Goal: Information Seeking & Learning: Learn about a topic

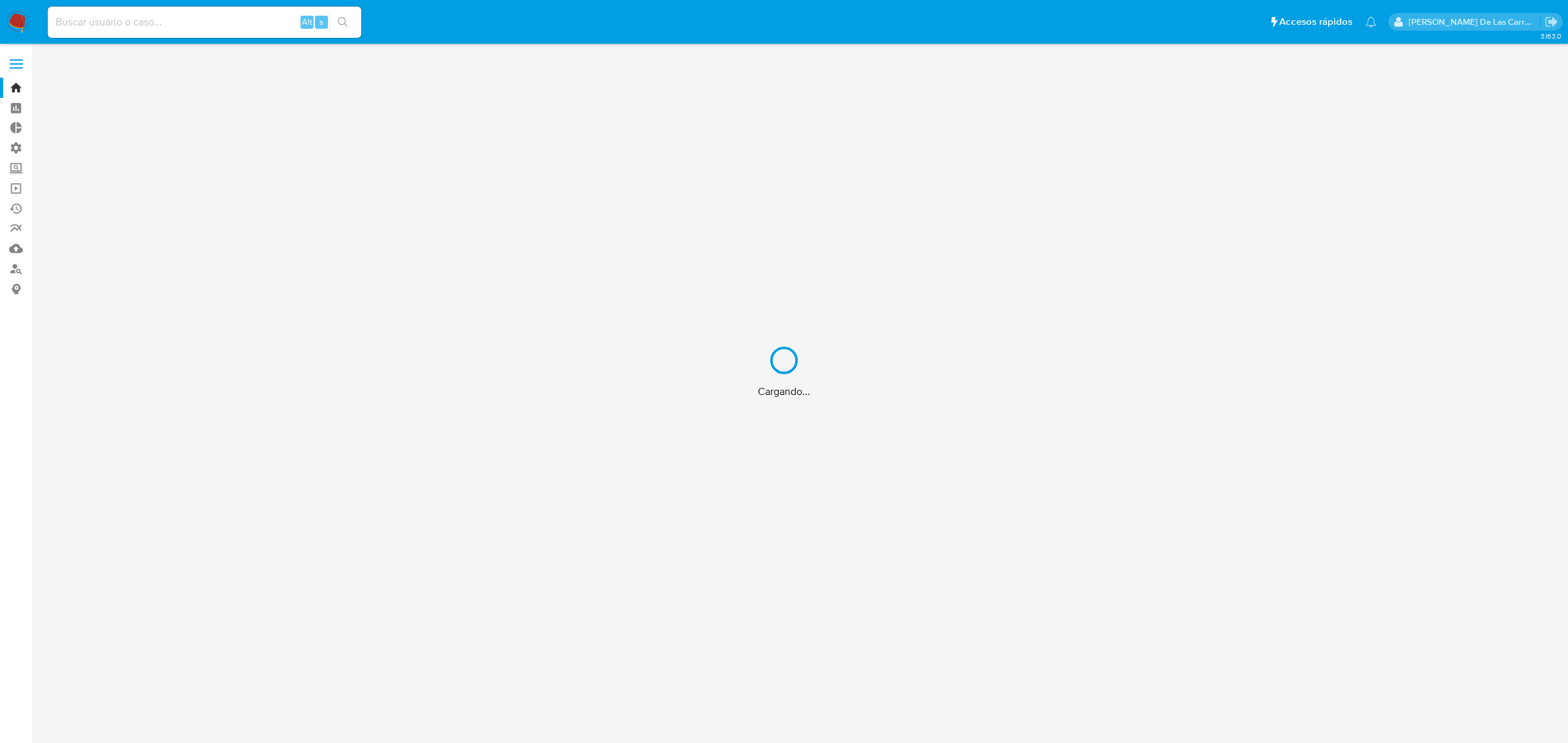
click at [1409, 531] on div "Cargando..." at bounding box center [784, 371] width 1568 height 743
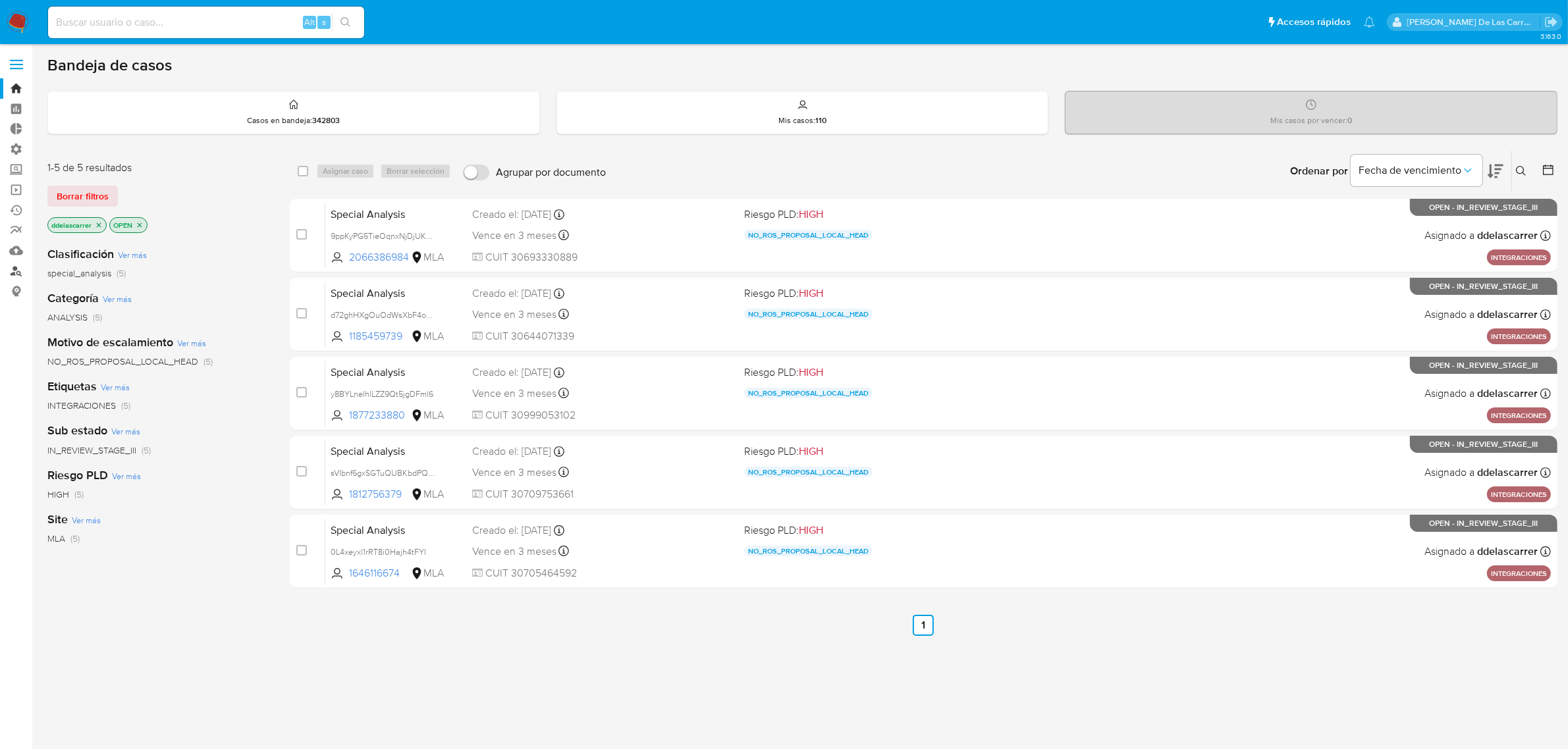
click at [17, 273] on link "Buscador de personas" at bounding box center [78, 270] width 157 height 20
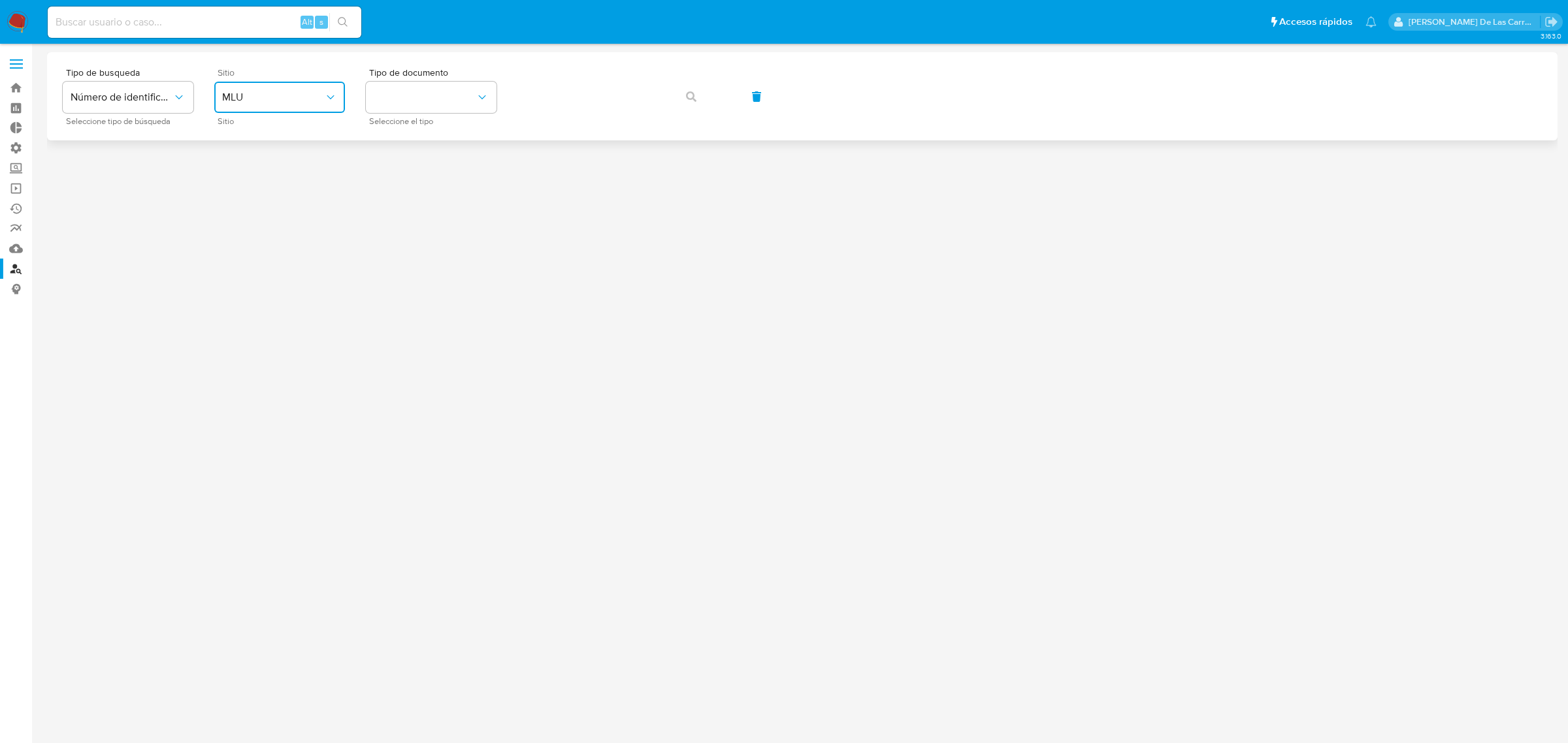
click at [303, 95] on span "MLU" at bounding box center [273, 97] width 102 height 13
click at [255, 171] on div "MLA" at bounding box center [276, 164] width 107 height 32
click at [488, 95] on icon "identificationType" at bounding box center [482, 97] width 13 height 13
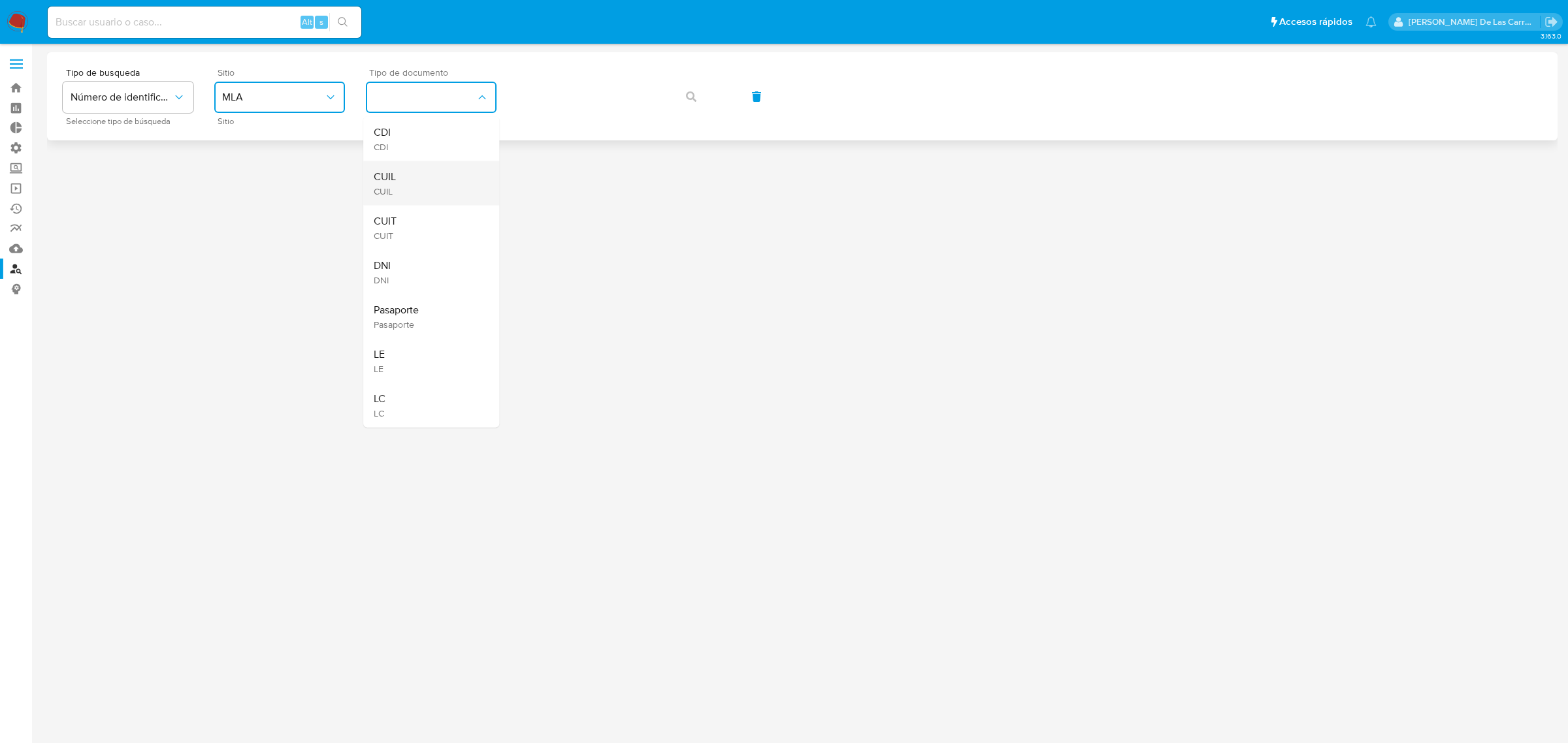
click at [403, 189] on div "CUIL CUIL" at bounding box center [427, 184] width 107 height 45
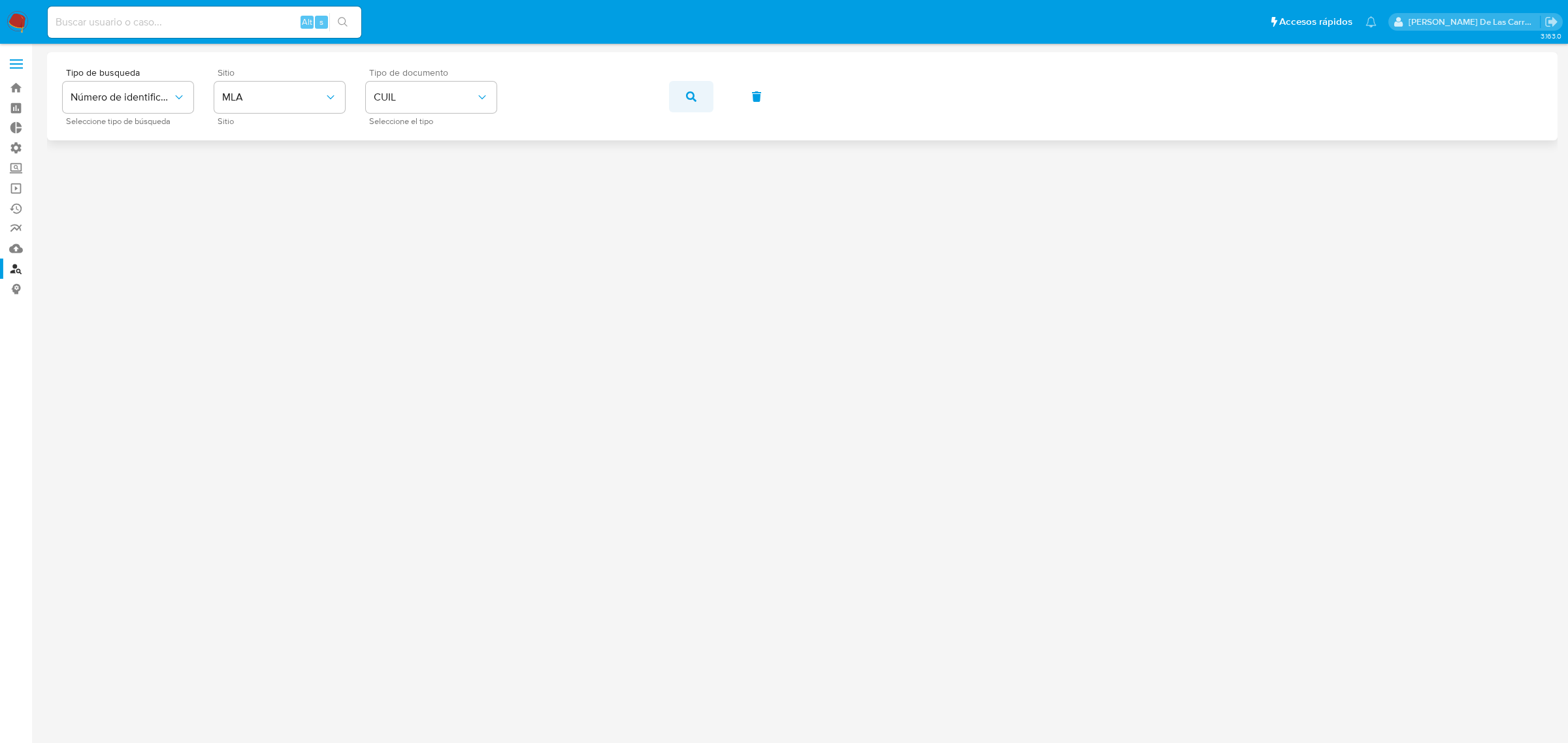
click at [696, 93] on button "button" at bounding box center [691, 97] width 45 height 32
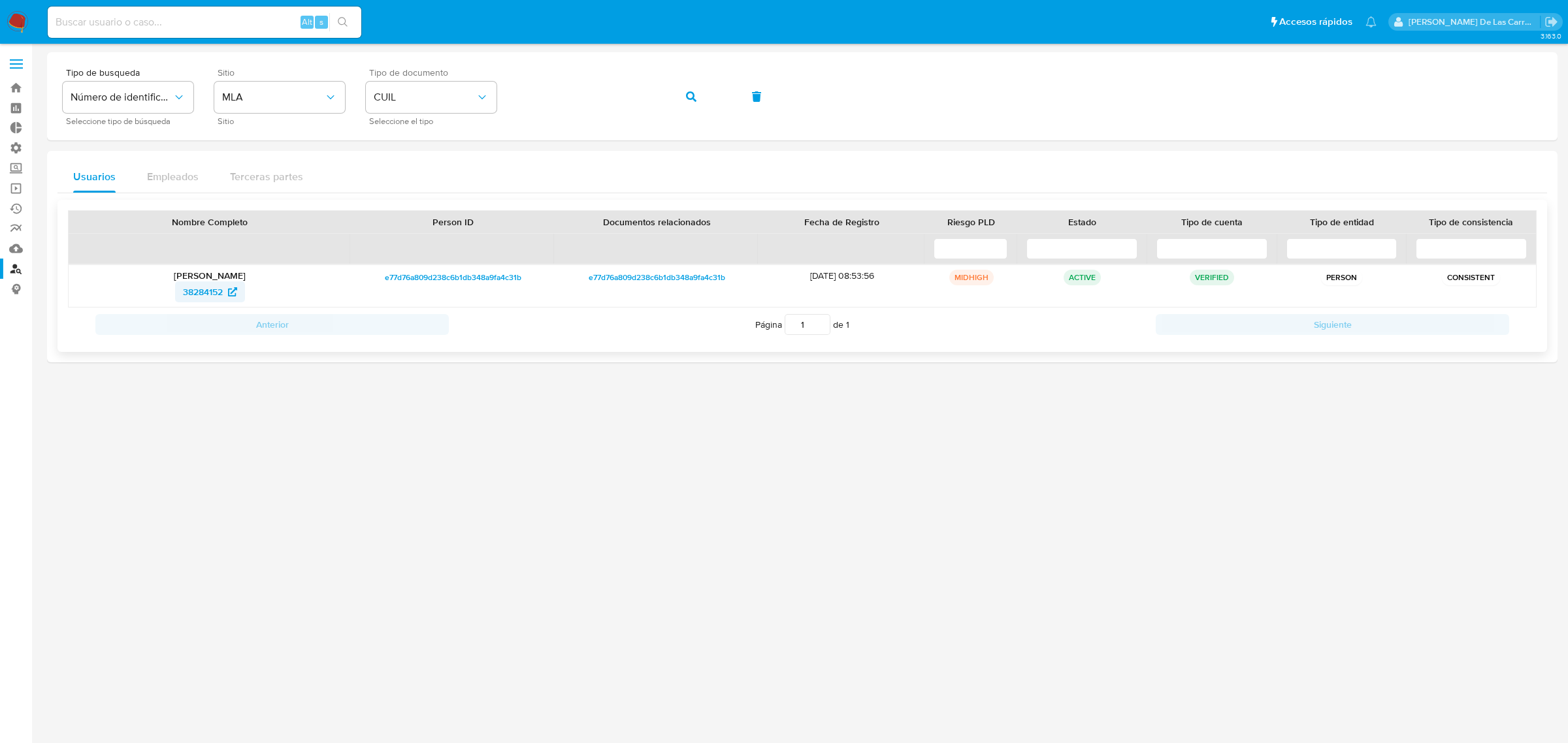
click at [198, 299] on span "38284152" at bounding box center [202, 292] width 40 height 21
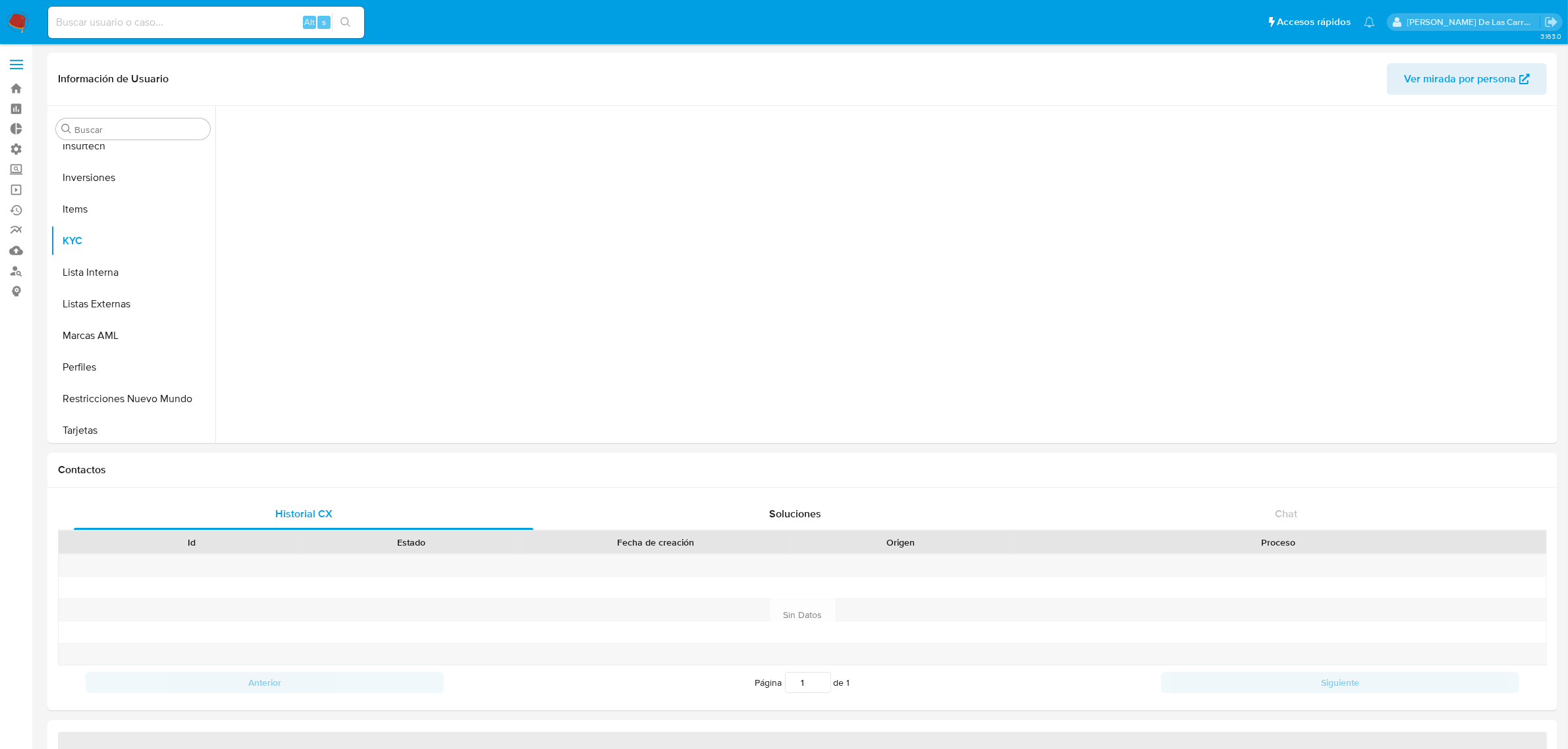
scroll to position [714, 0]
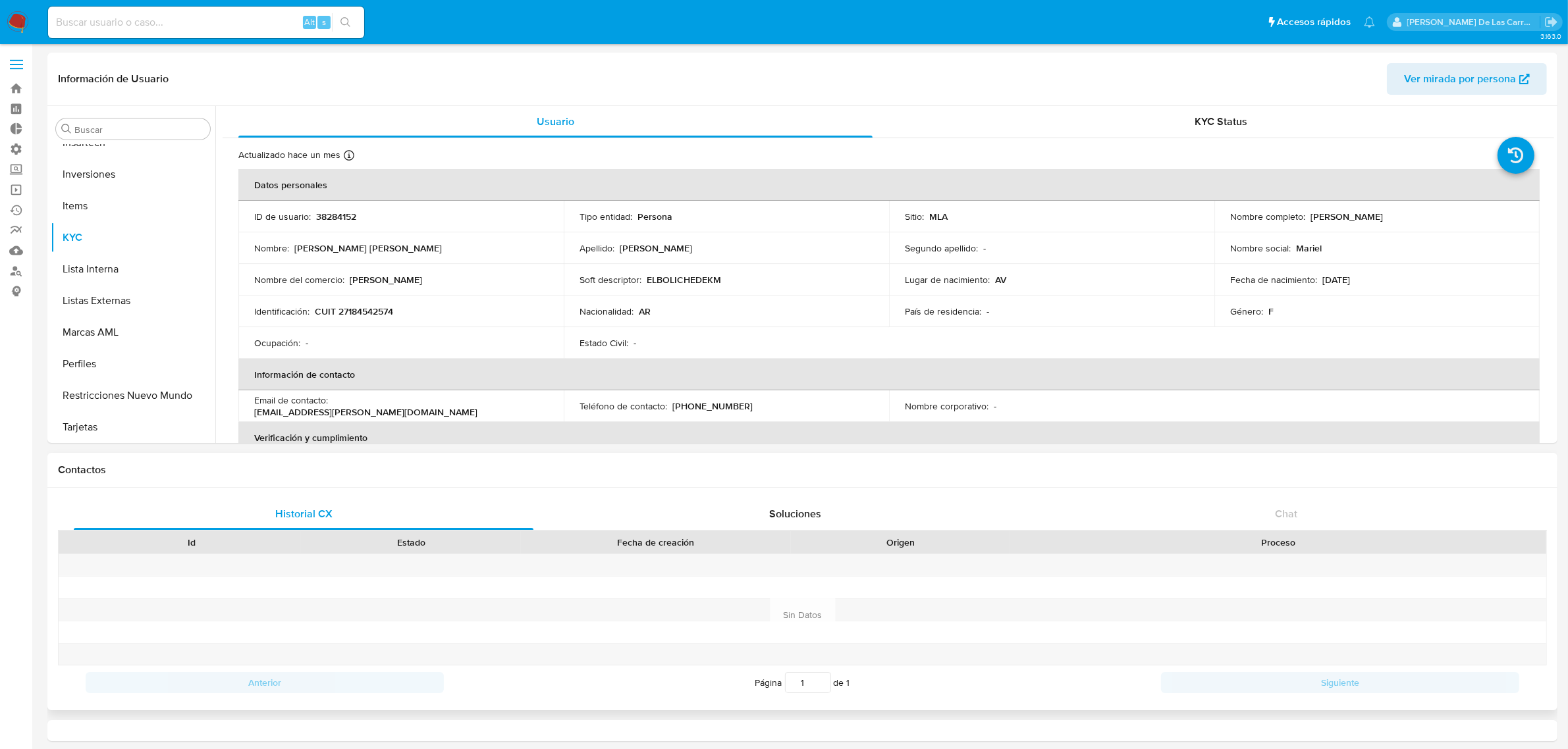
select select "10"
click at [98, 224] on button "Historial Casos" at bounding box center [128, 232] width 154 height 32
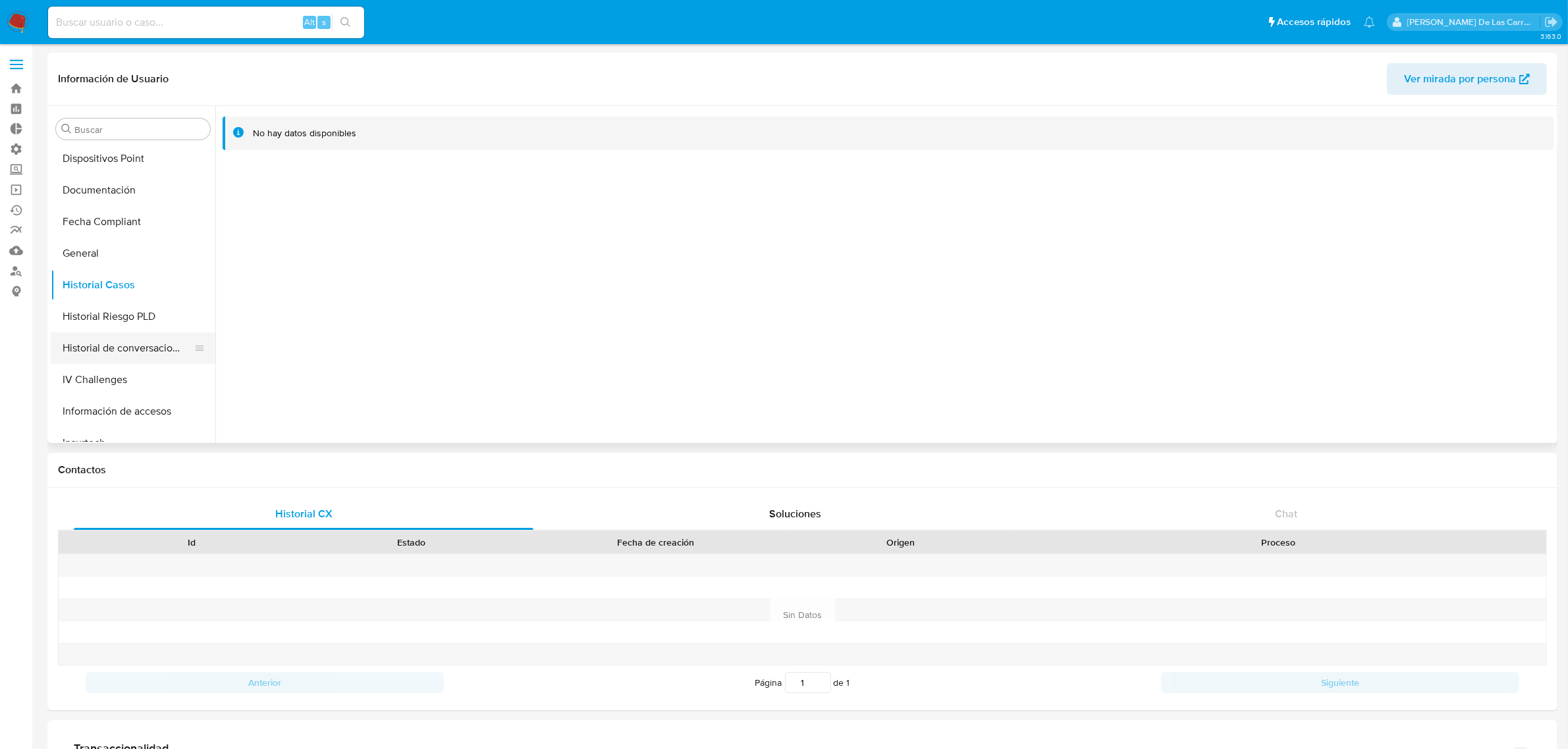
scroll to position [384, 0]
click at [112, 217] on button "Documentación" at bounding box center [128, 220] width 154 height 32
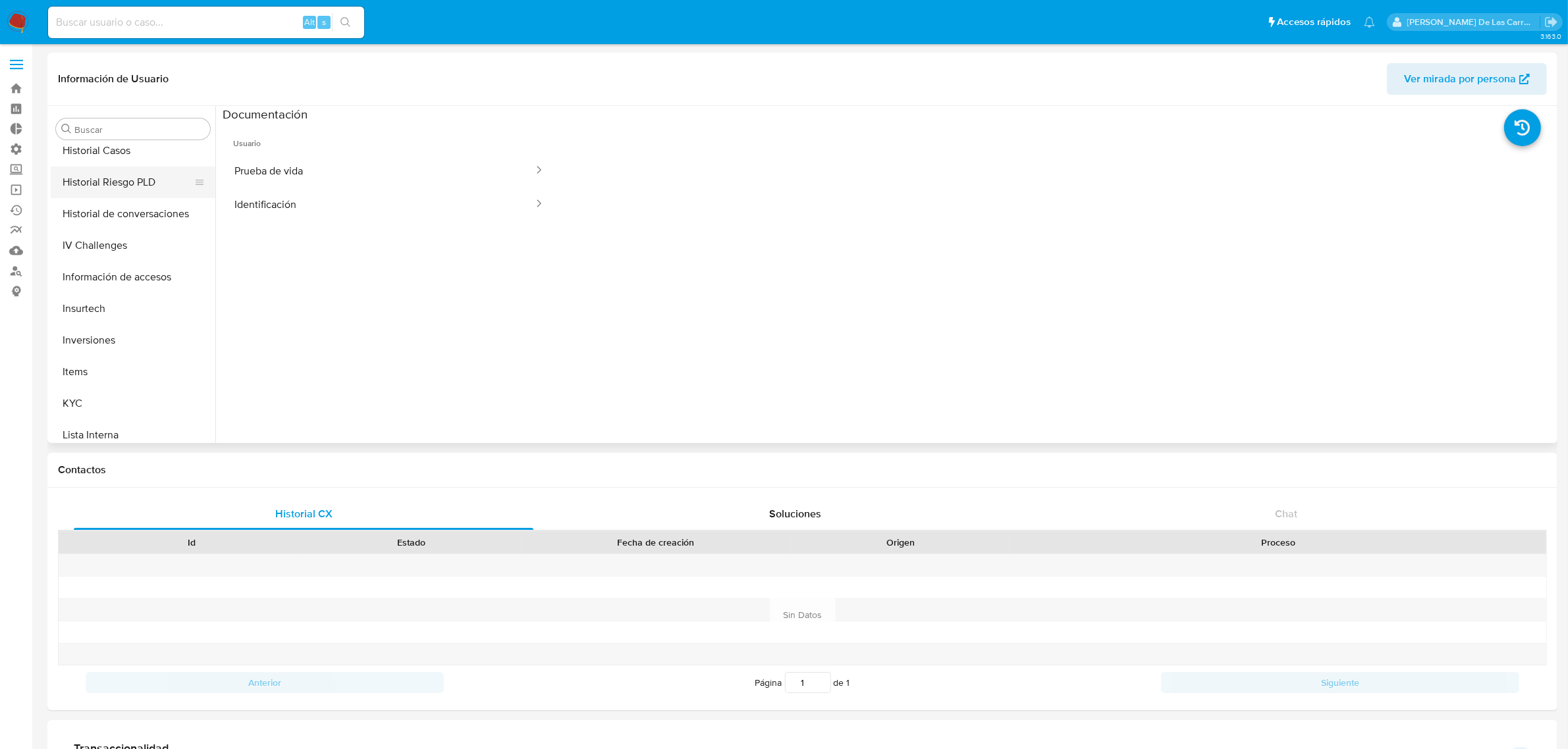
scroll to position [549, 0]
click at [93, 402] on button "KYC" at bounding box center [128, 402] width 154 height 32
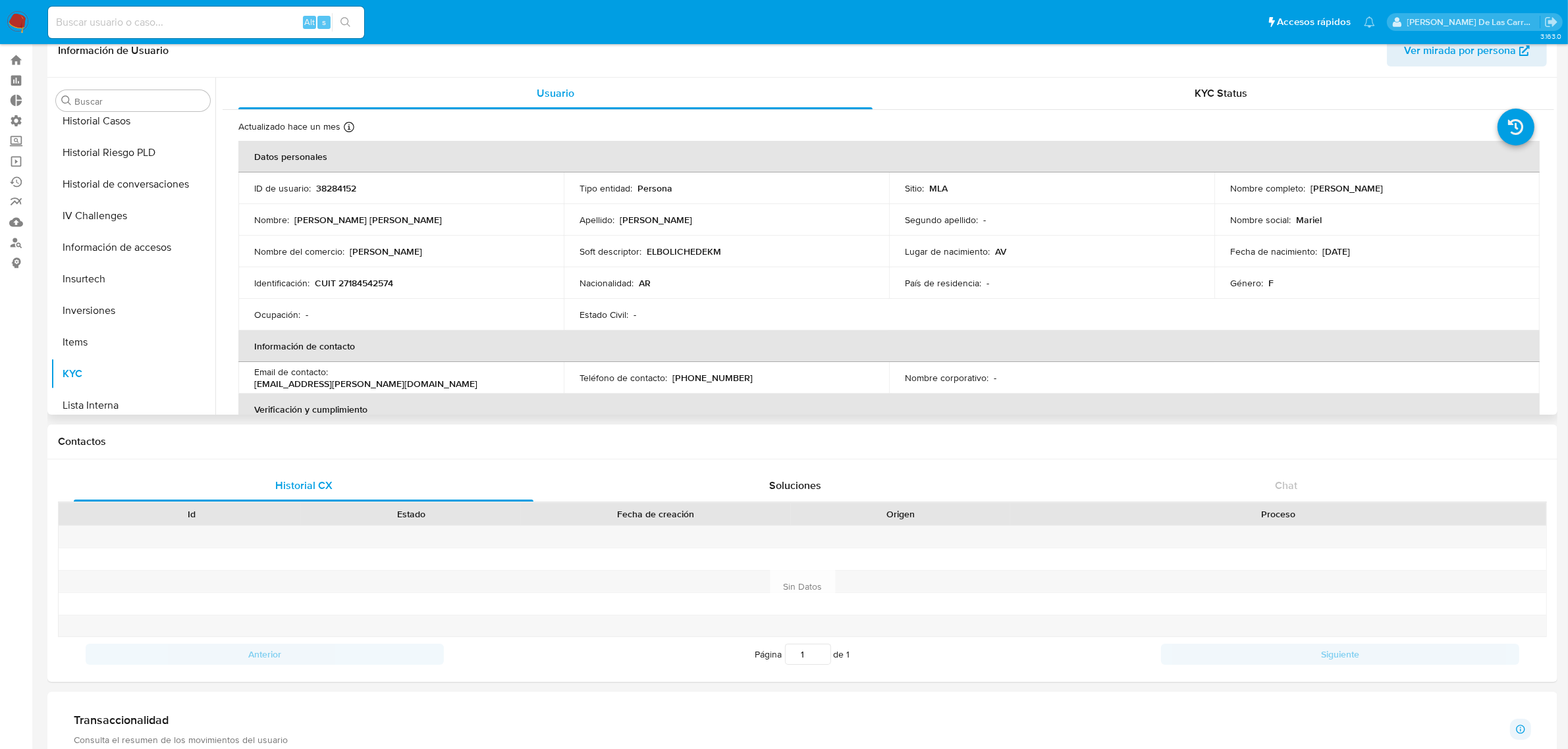
scroll to position [0, 0]
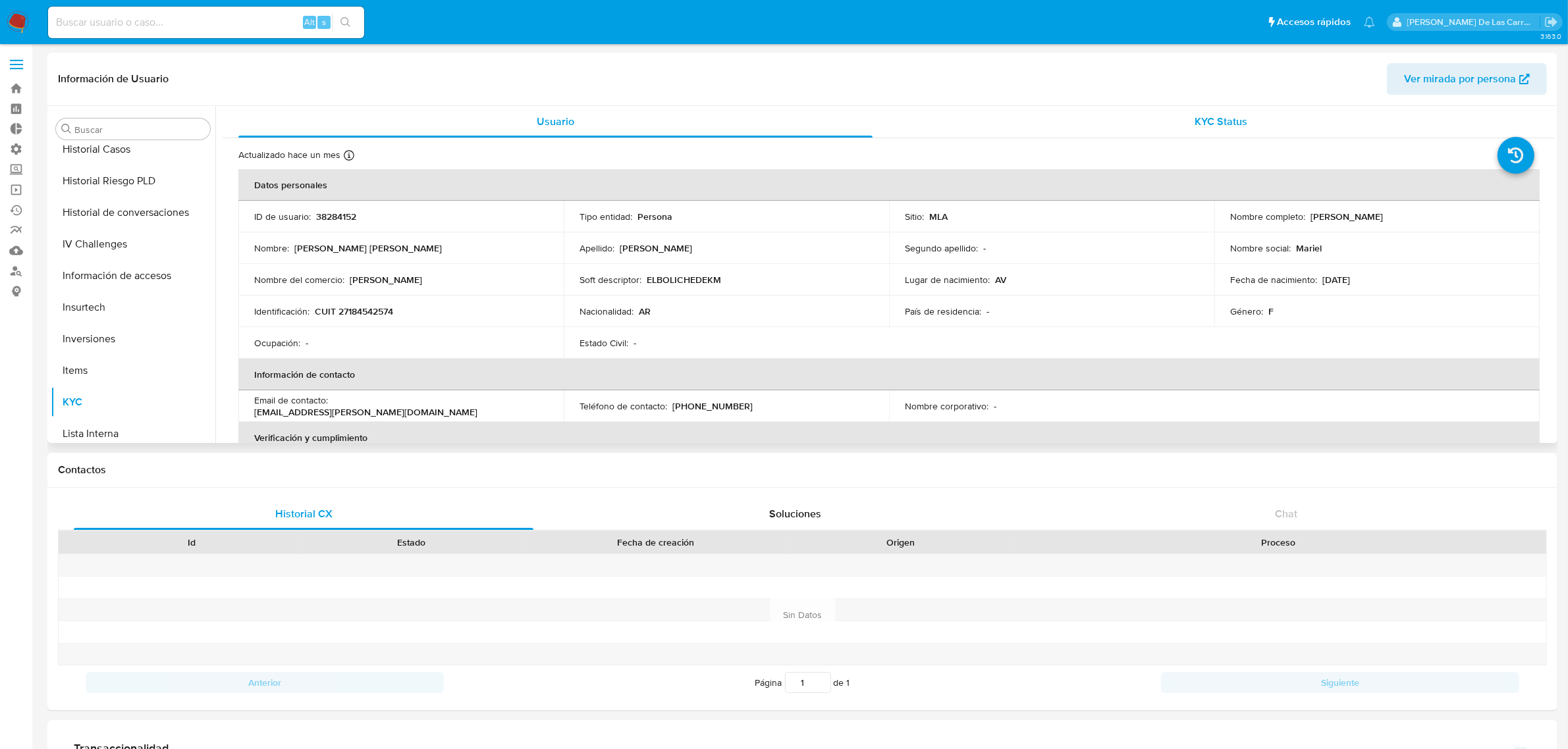
click at [1197, 122] on span "KYC Status" at bounding box center [1221, 121] width 52 height 15
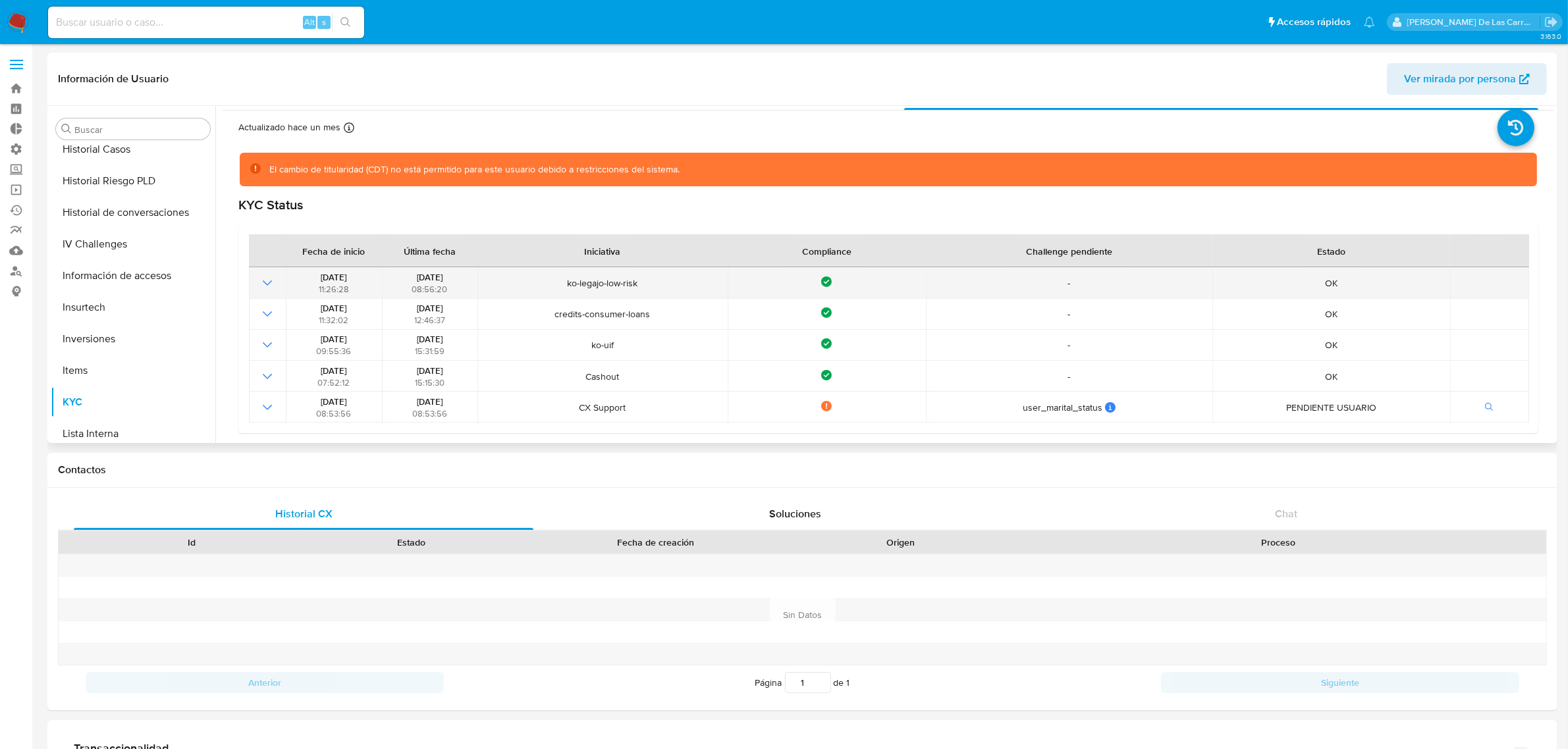
scroll to position [82, 0]
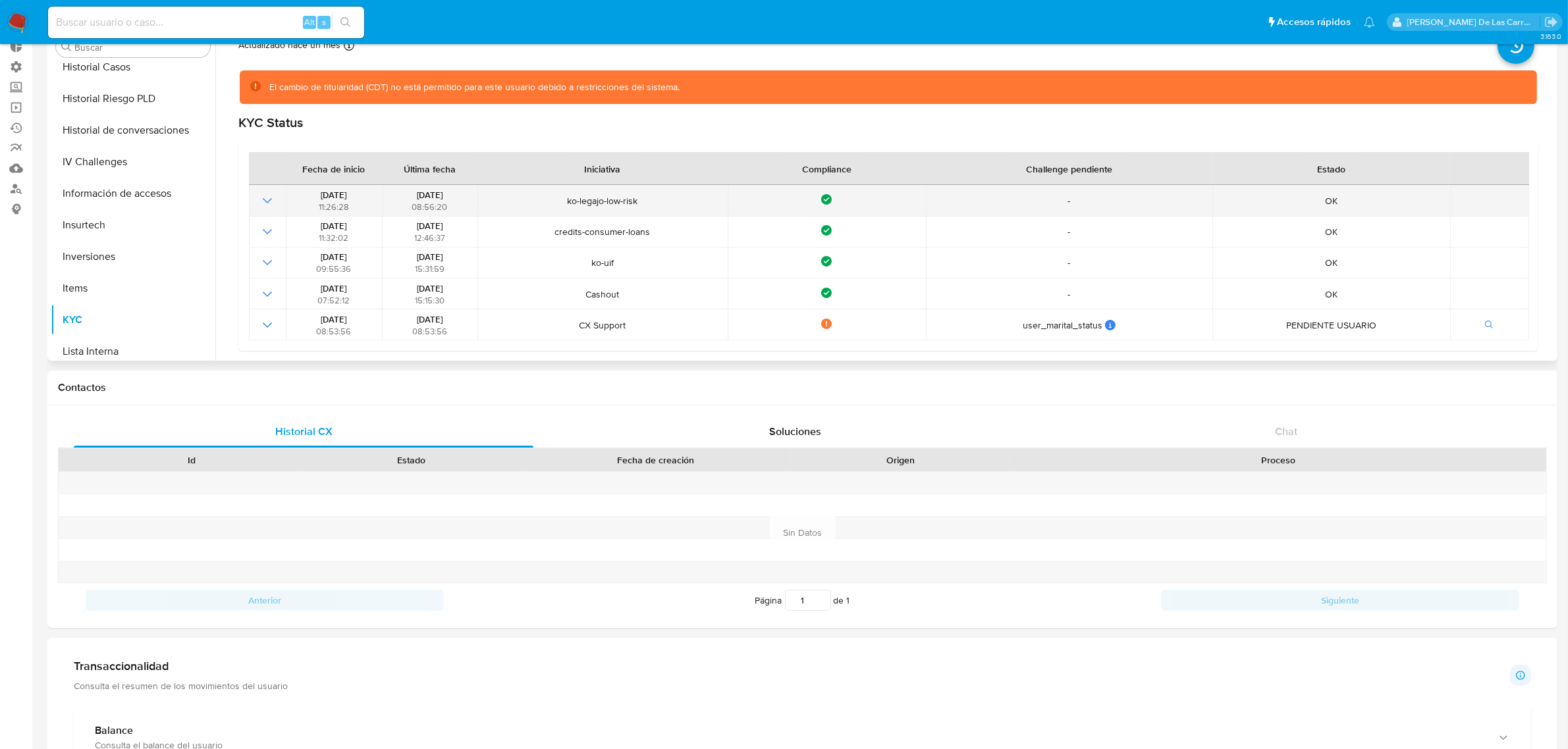
click at [270, 202] on icon "Mostrar operación" at bounding box center [268, 201] width 16 height 16
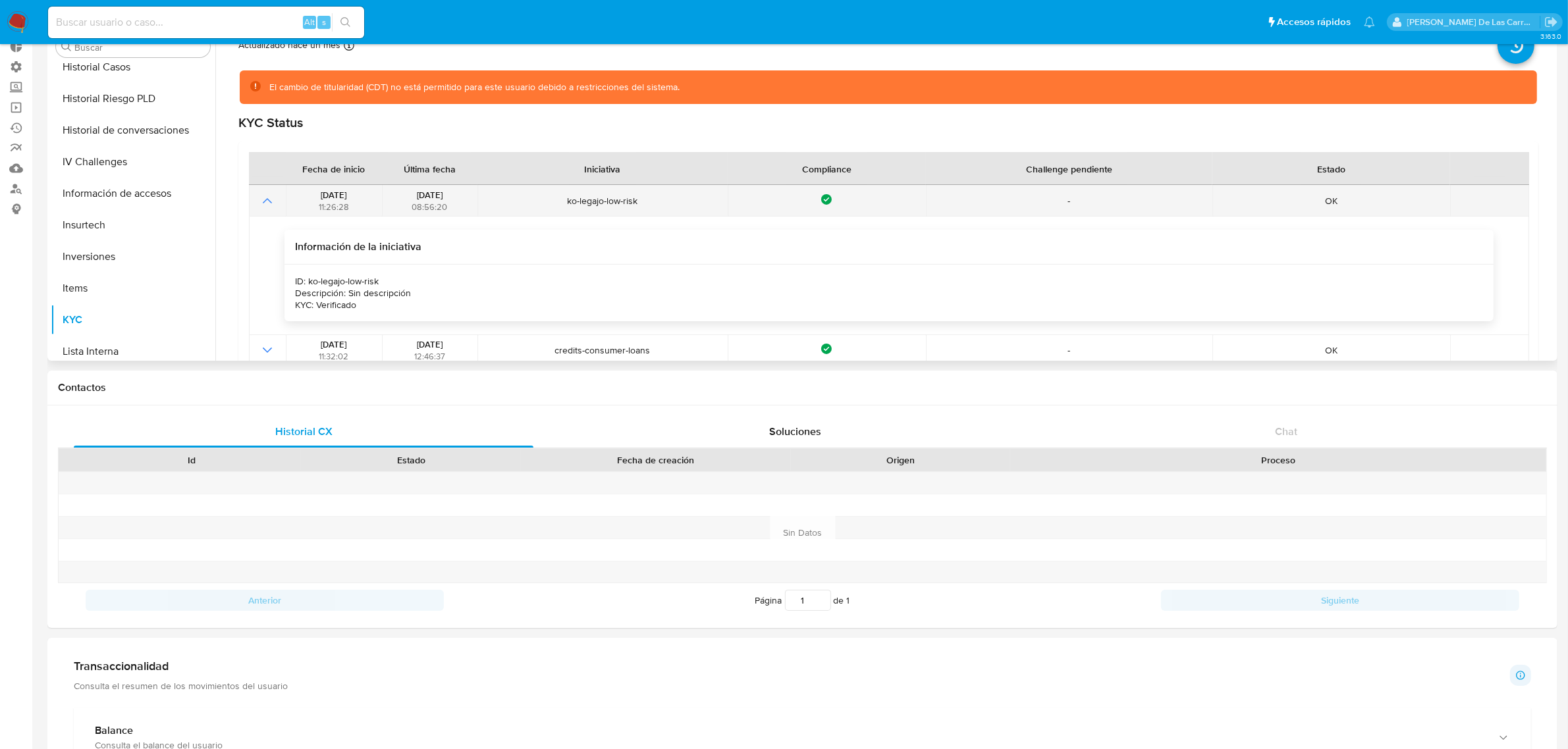
click at [270, 202] on icon "Mostrar operación" at bounding box center [268, 201] width 16 height 16
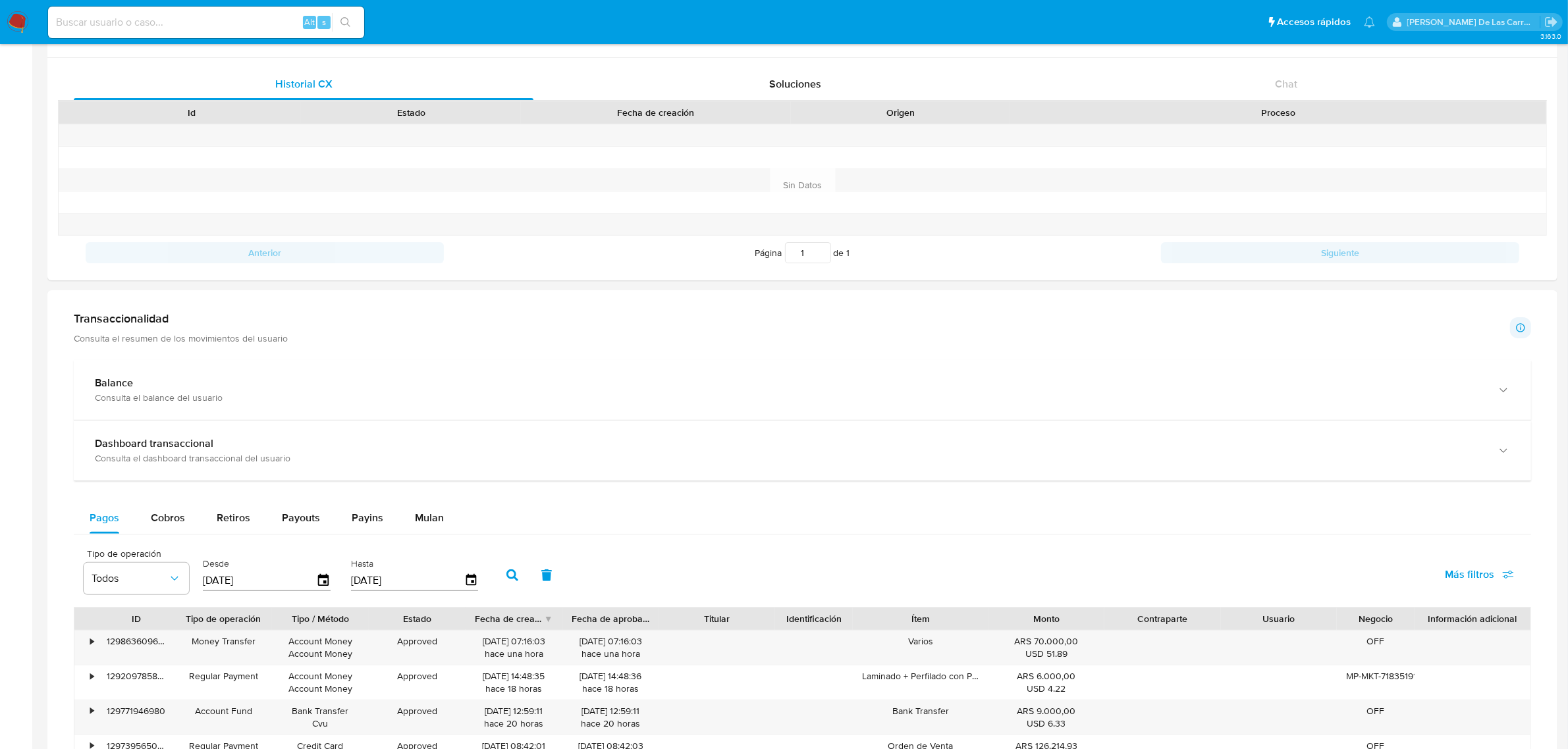
scroll to position [494, 0]
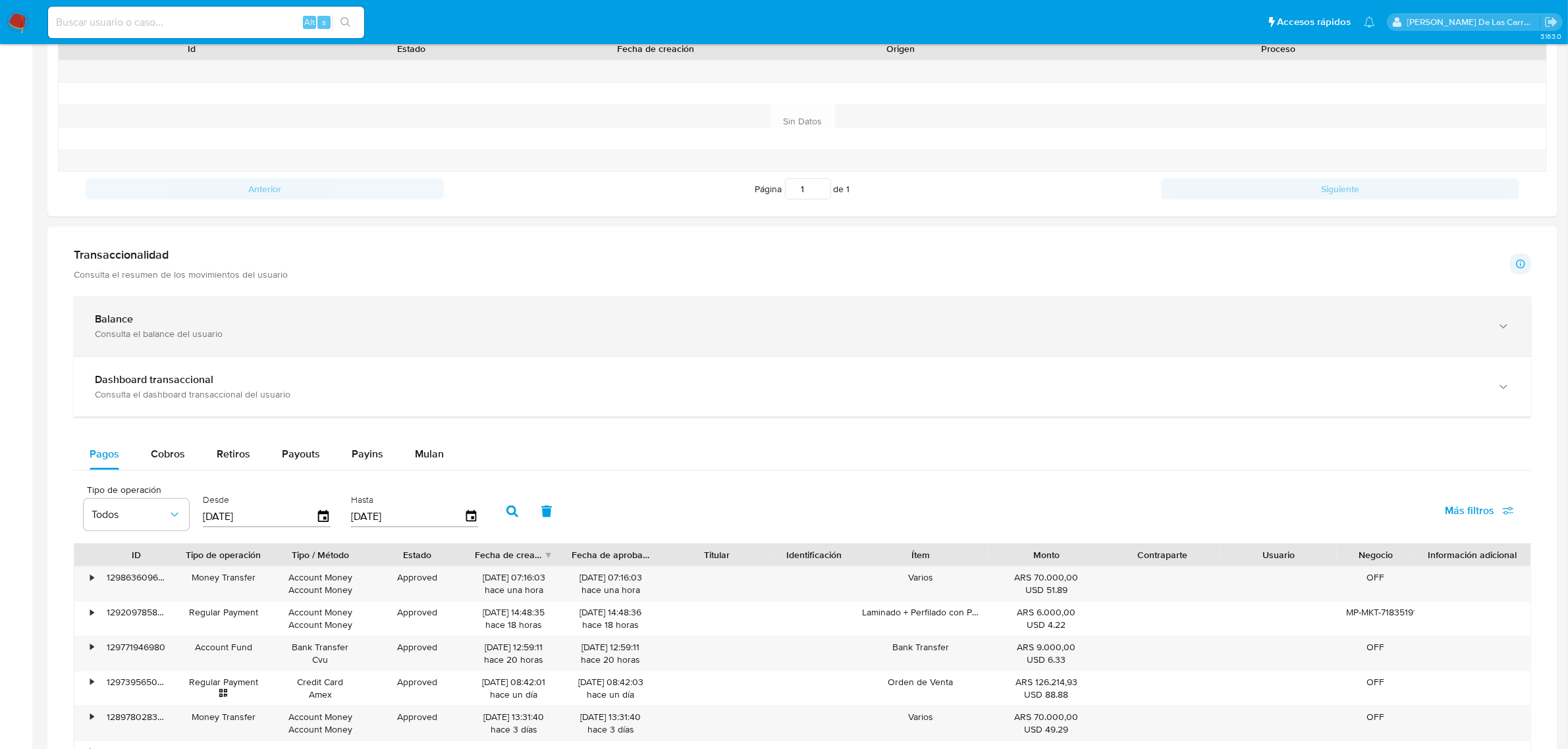
click at [183, 345] on div "Balance Consulta el balance del usuario" at bounding box center [802, 326] width 1457 height 60
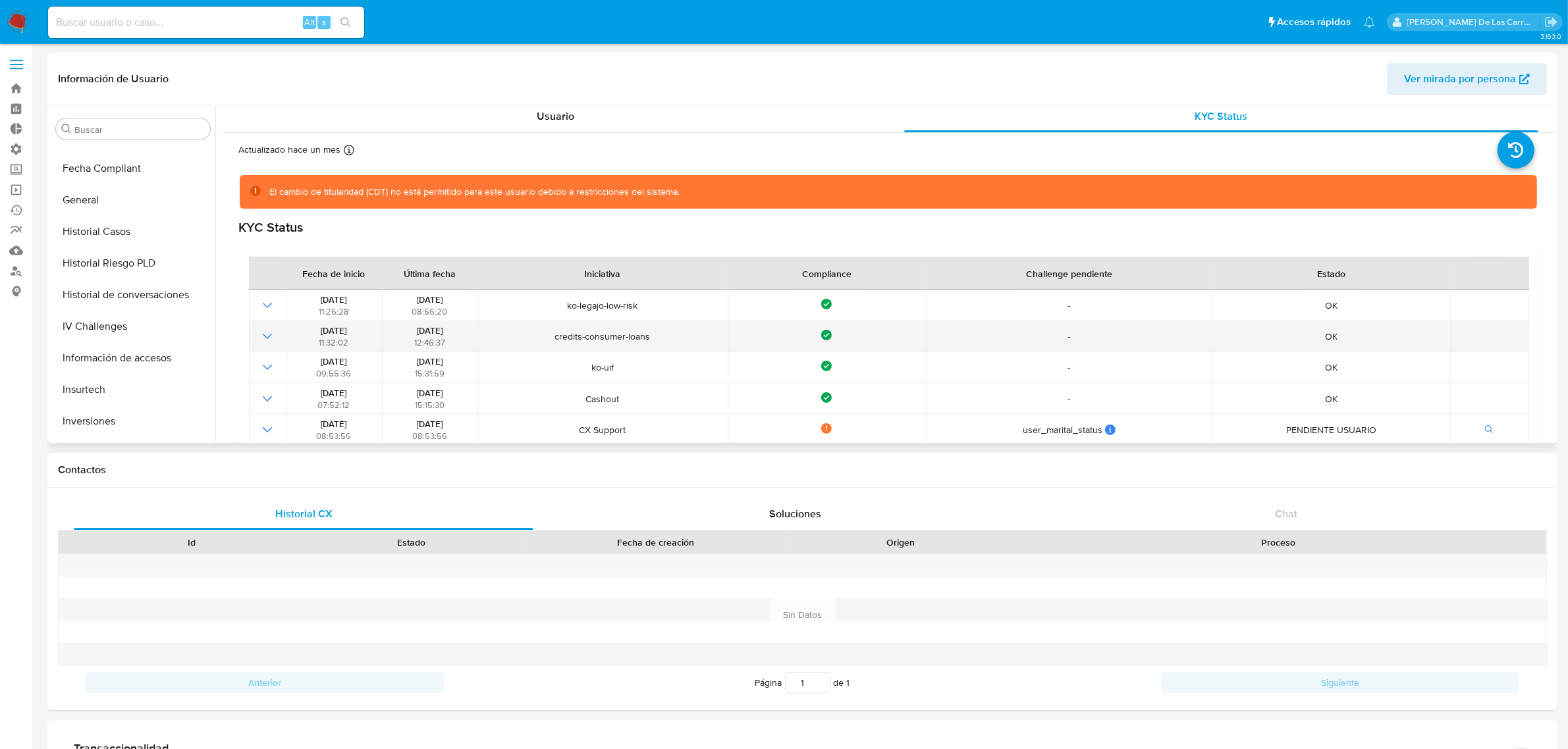
scroll to position [0, 0]
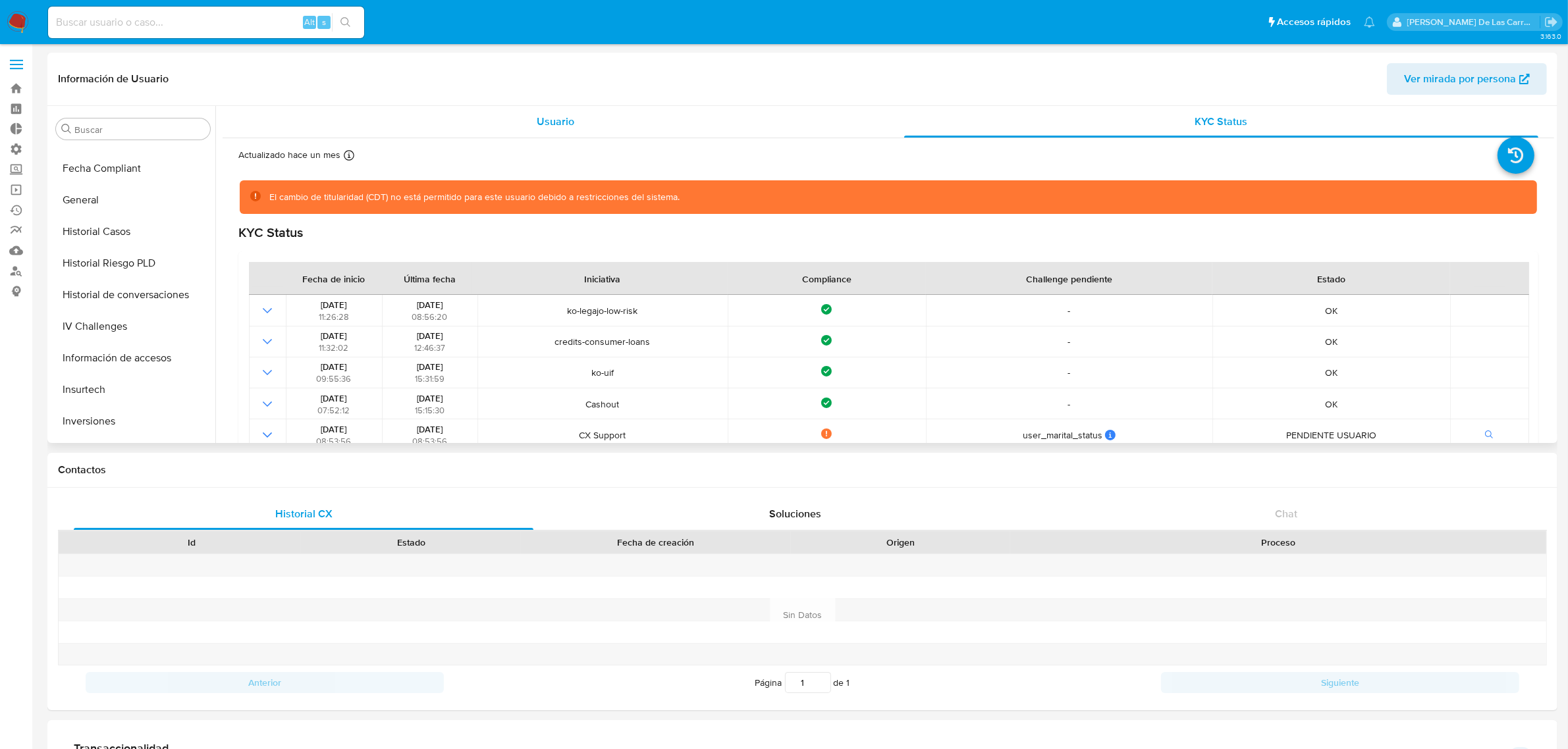
click at [515, 126] on div "Usuario" at bounding box center [555, 122] width 634 height 32
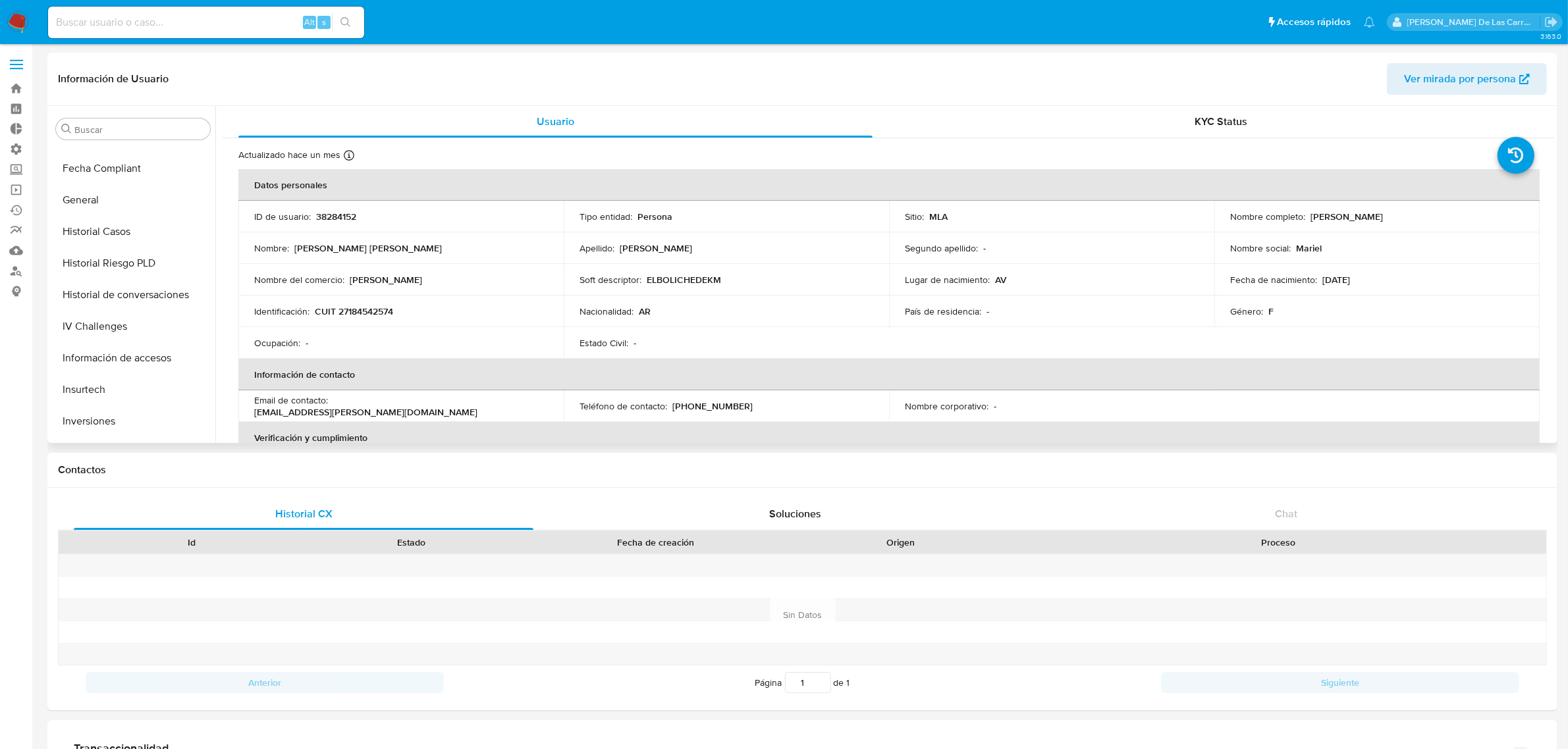
drag, startPoint x: 1401, startPoint y: 201, endPoint x: 1306, endPoint y: 213, distance: 95.8
click at [1306, 213] on td "Nombre completo : Andrea Mariel Becerra" at bounding box center [1377, 217] width 325 height 32
click at [102, 304] on button "Listas Externas" at bounding box center [128, 301] width 154 height 32
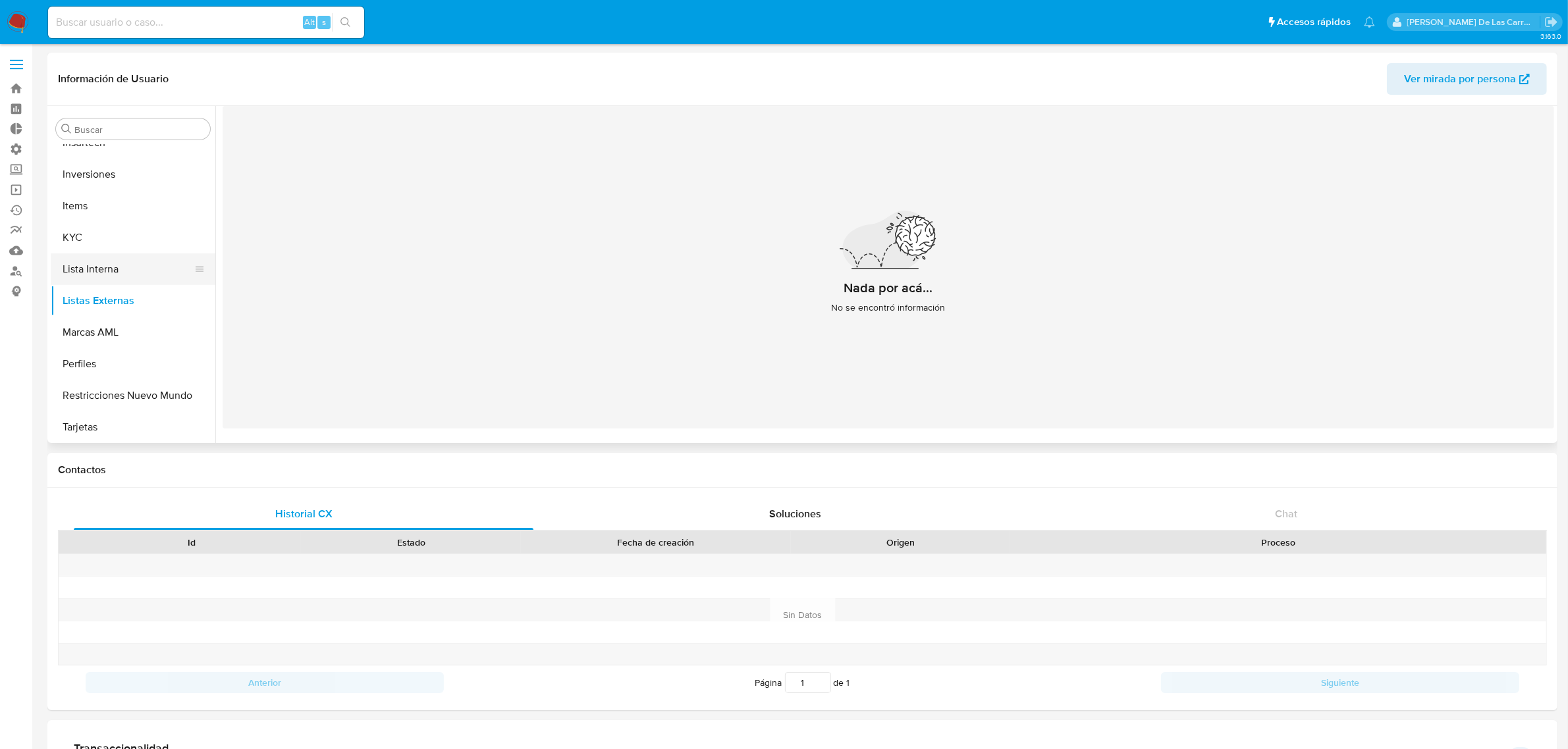
click at [101, 273] on button "Lista Interna" at bounding box center [128, 269] width 154 height 32
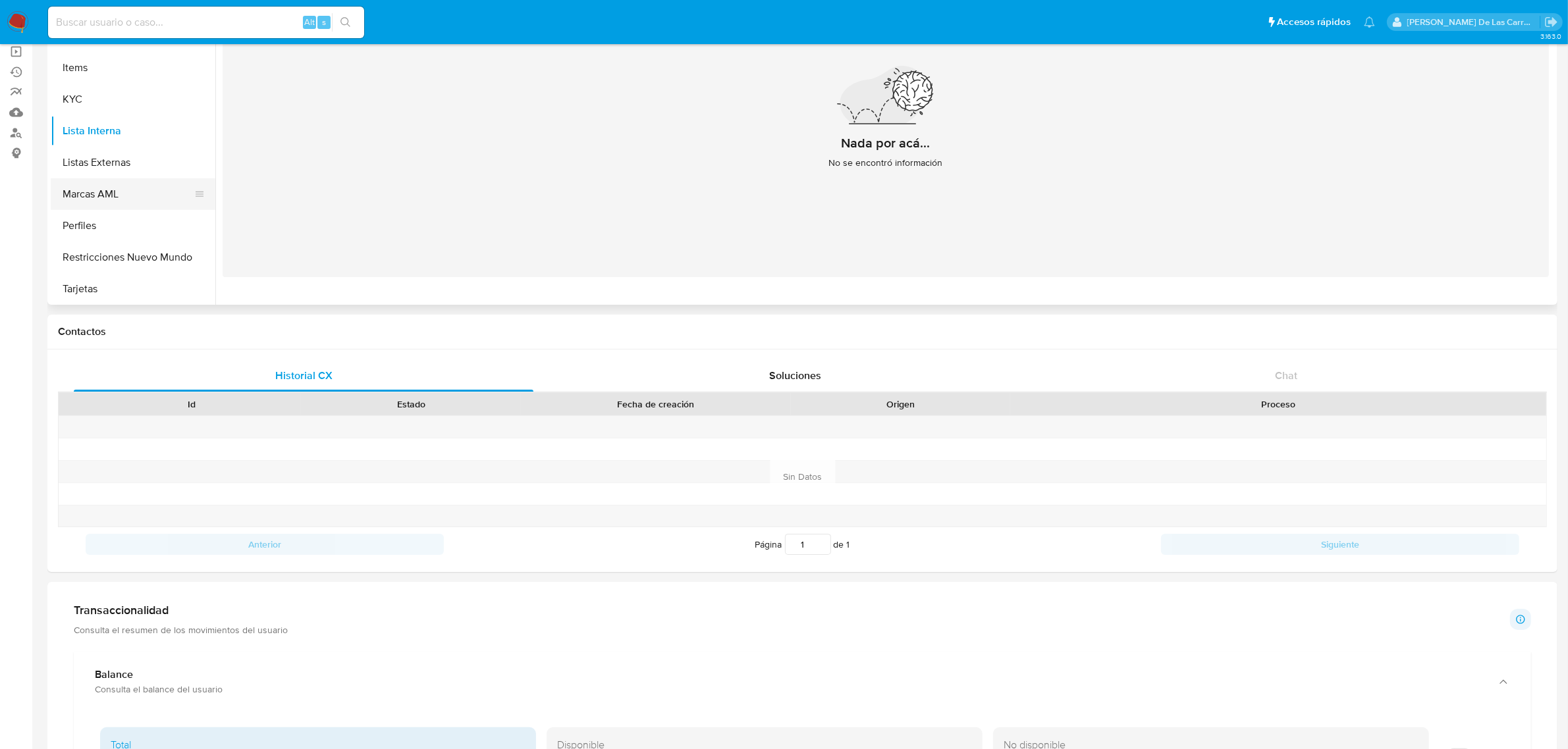
scroll to position [0, 0]
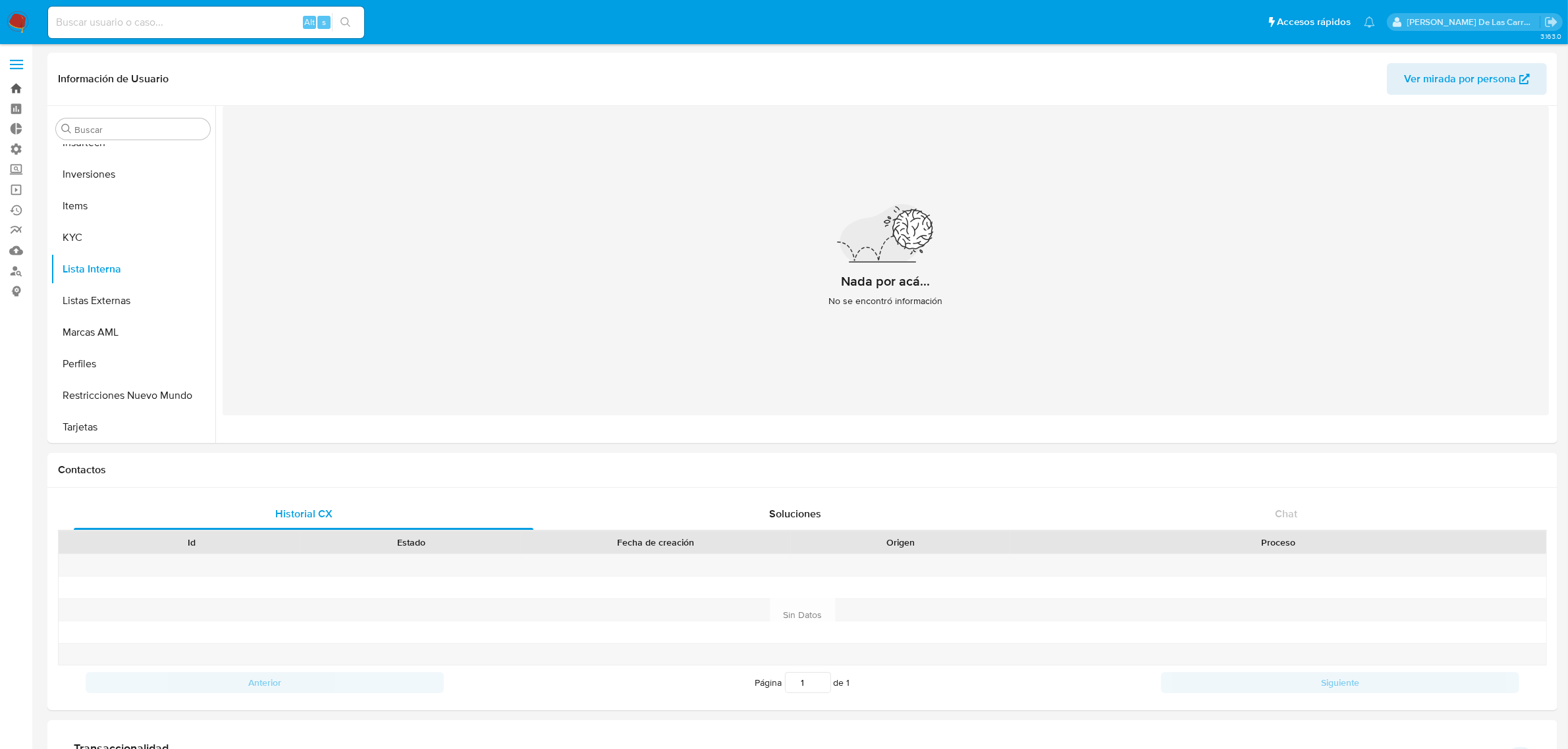
click at [12, 91] on link "Bandeja" at bounding box center [78, 88] width 157 height 20
